Goal: Transaction & Acquisition: Book appointment/travel/reservation

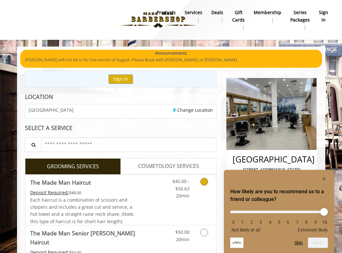
click at [204, 184] on icon "Grooming services" at bounding box center [204, 182] width 8 height 8
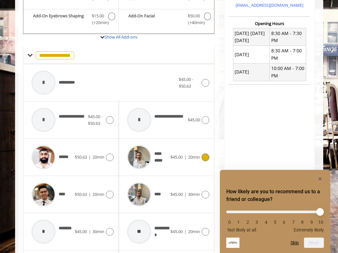
scroll to position [215, 0]
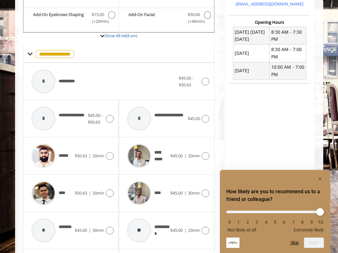
click at [119, 194] on div "**** $45.00 | 30min" at bounding box center [167, 192] width 96 height 37
click at [110, 193] on icon at bounding box center [110, 193] width 8 height 8
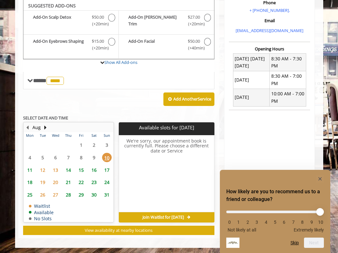
scroll to position [188, 0]
click at [31, 169] on span "11" at bounding box center [30, 169] width 10 height 9
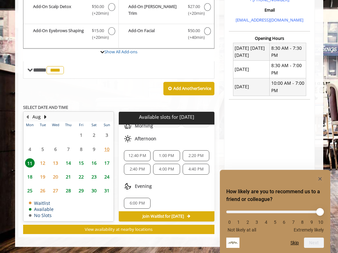
scroll to position [42, 0]
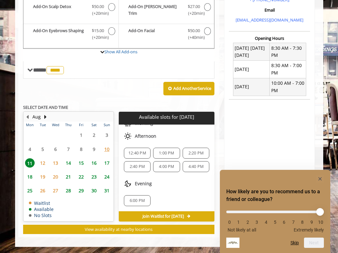
click at [70, 161] on span "14" at bounding box center [68, 162] width 10 height 9
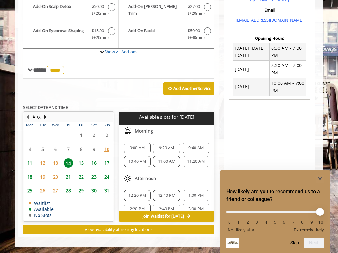
scroll to position [83, 0]
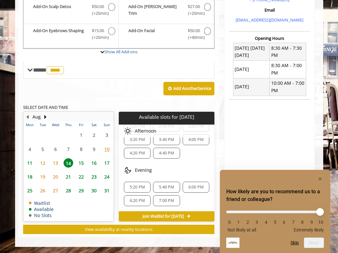
click at [169, 196] on div "7:00 PM" at bounding box center [166, 200] width 27 height 11
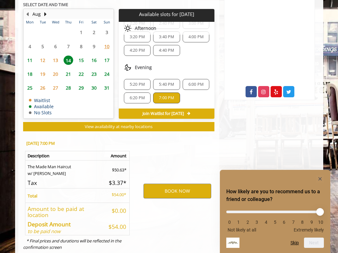
scroll to position [318, 0]
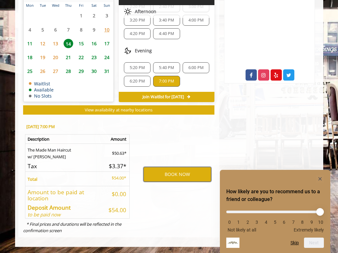
click at [179, 176] on button "BOOK NOW" at bounding box center [177, 174] width 68 height 15
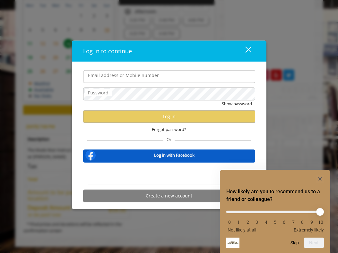
type input "**********"
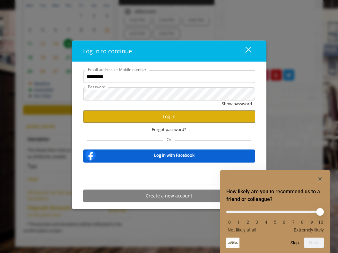
scroll to position [0, 0]
click at [169, 119] on button "Log in" at bounding box center [169, 116] width 172 height 13
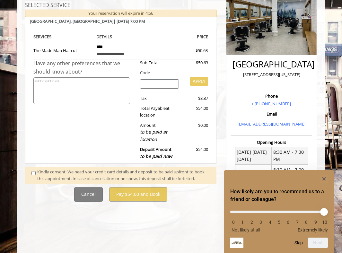
scroll to position [93, 0]
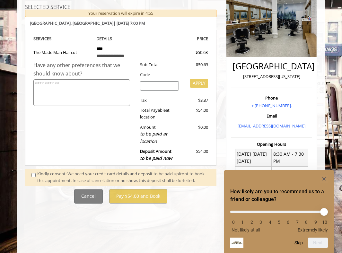
click at [138, 174] on div "Kindly consent: We need your credit card details and deposit to be paid upfront…" at bounding box center [123, 176] width 173 height 13
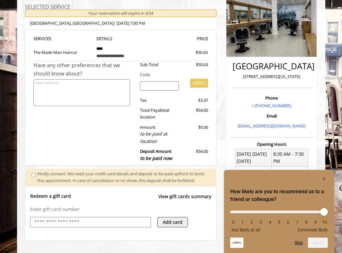
scroll to position [153, 0]
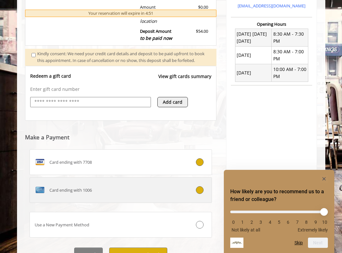
click at [107, 192] on div "Card ending with 1006" at bounding box center [105, 190] width 151 height 10
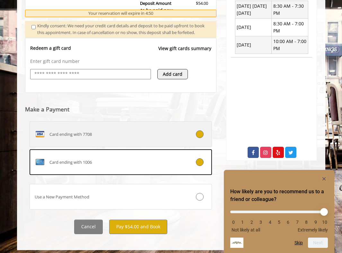
scroll to position [251, 0]
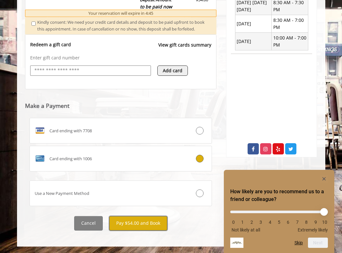
click at [156, 224] on button "Pay $54.00 and Book" at bounding box center [138, 223] width 58 height 14
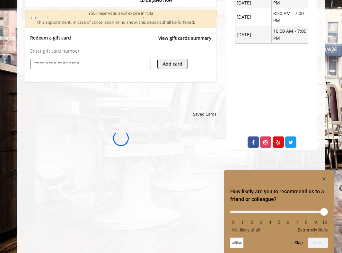
scroll to position [0, 0]
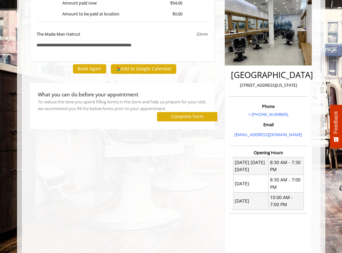
scroll to position [69, 0]
